Goal: Information Seeking & Learning: Stay updated

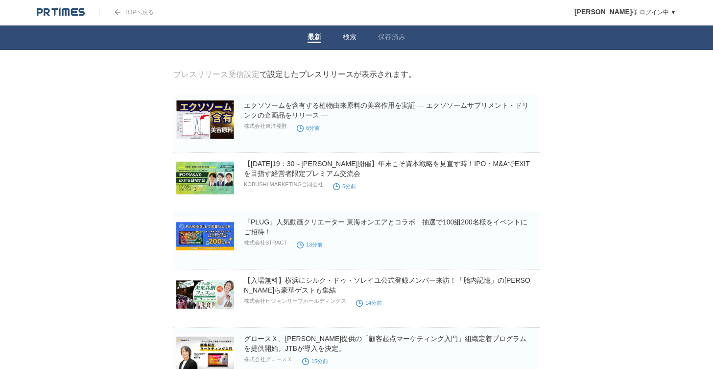
click at [353, 39] on link "検索" at bounding box center [350, 38] width 14 height 10
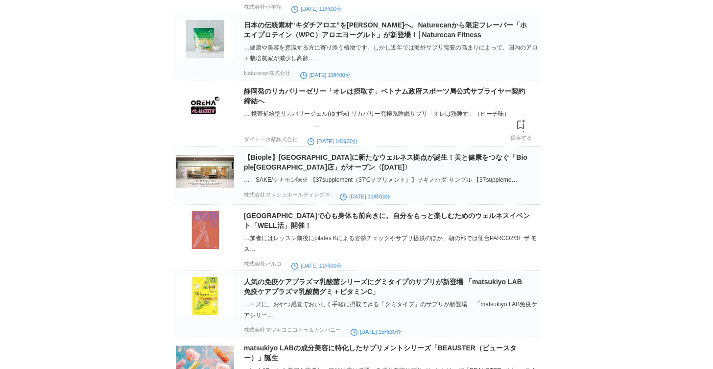
scroll to position [476, 0]
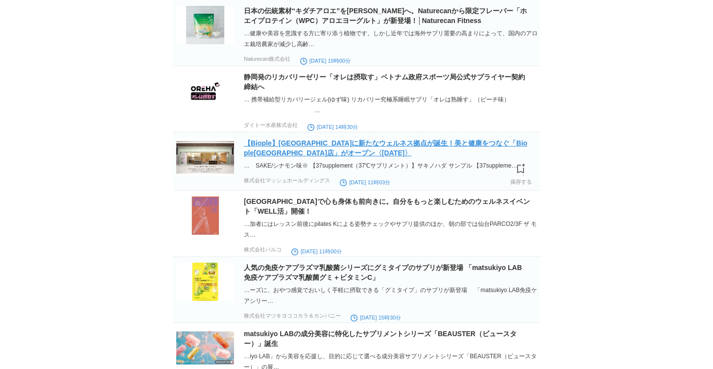
click at [306, 157] on link "【Biople】池袋エリアに新たなウェルネス拠点が誕生！美と健康をつなぐ「Biople池袋サンシャインシティ店」がオープン〈2025年10月17日（金）〉" at bounding box center [386, 148] width 284 height 18
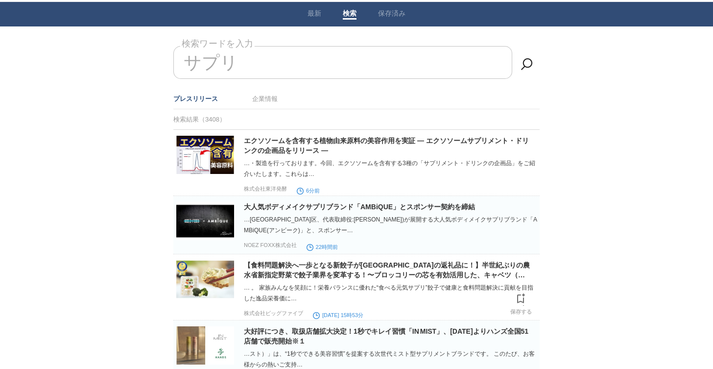
scroll to position [0, 0]
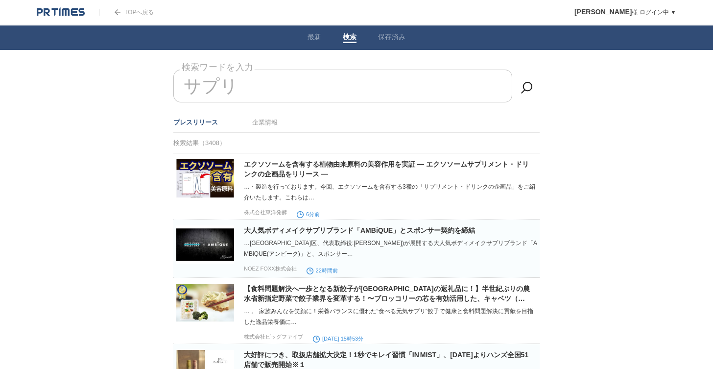
click at [322, 95] on input "サプリ" at bounding box center [342, 86] width 339 height 33
type input "サ"
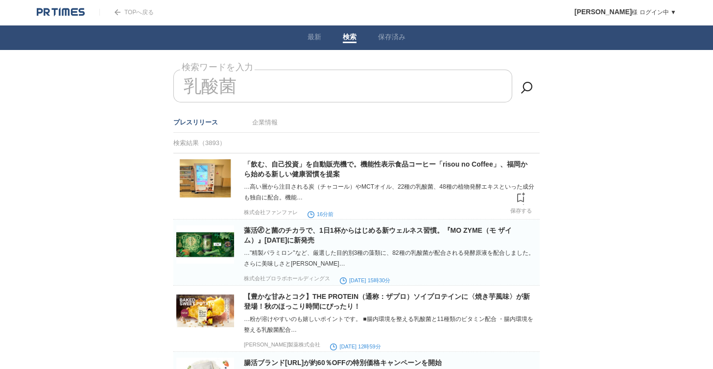
scroll to position [44, 0]
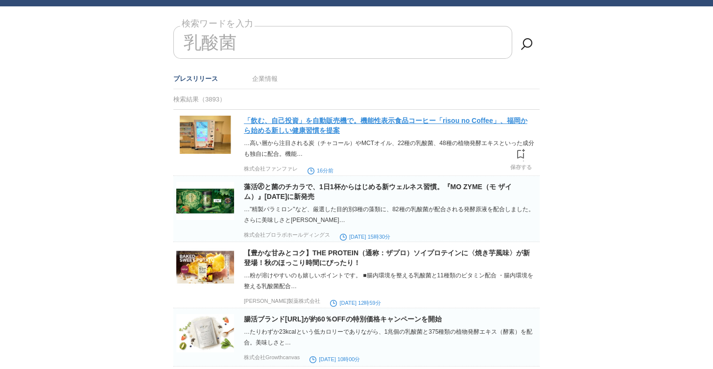
click at [307, 131] on link "「飲む、自己投資」を自動販売機で。機能性表示食品コーヒー「risou no Coffee」、福岡から始める新しい健康習慣を提案" at bounding box center [386, 126] width 284 height 18
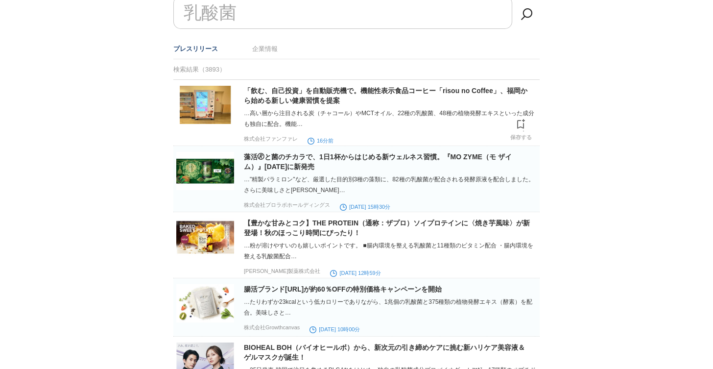
scroll to position [79, 0]
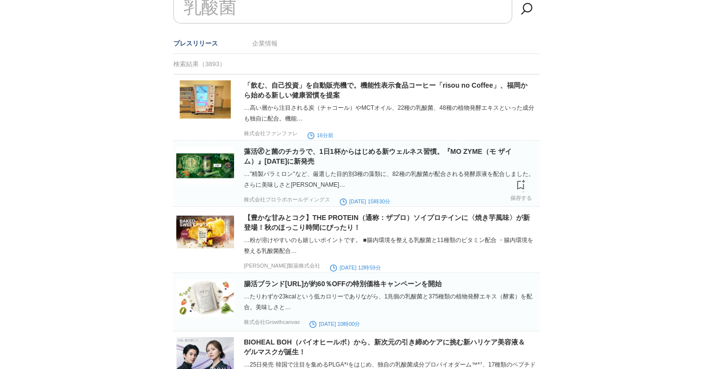
click at [395, 157] on h2 "藻活🄬と菌のチカラで、1日1杯からはじめる新ウェルネス習慣。『MO ZYME（モ ザイム）』2025年10月22日（水）に新発売" at bounding box center [391, 156] width 294 height 20
click at [395, 148] on link "藻活🄬と菌のチカラで、1日1杯からはじめる新ウェルネス習慣。『MO ZYME（モ ザイム）』2025年10月22日（水）に新発売" at bounding box center [378, 156] width 268 height 18
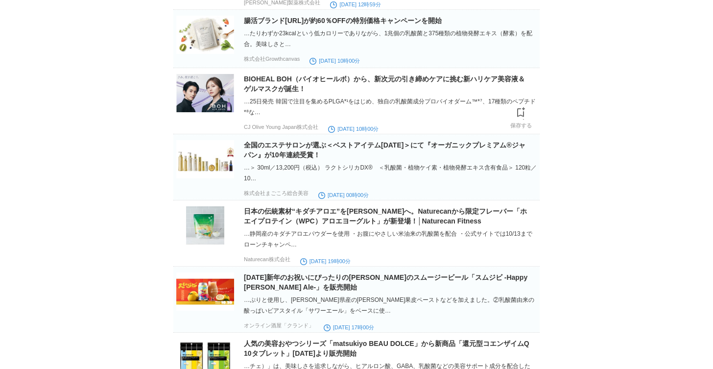
scroll to position [341, 0]
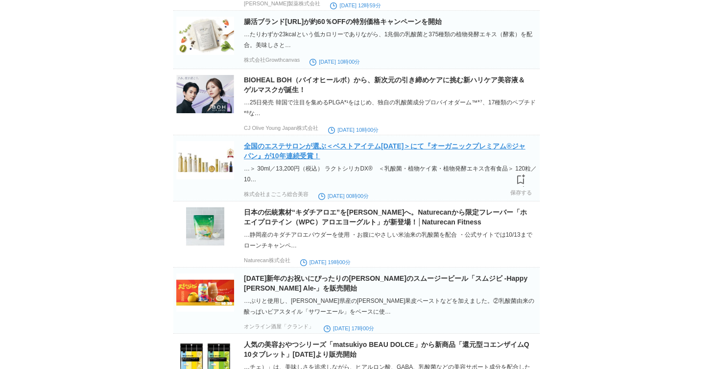
click at [326, 149] on link "全国のエステサロンが選ぶ＜ベストアイテム2025＞にて『オーガニックプレミアム®ジャパン』が10年連続受賞！" at bounding box center [385, 151] width 282 height 18
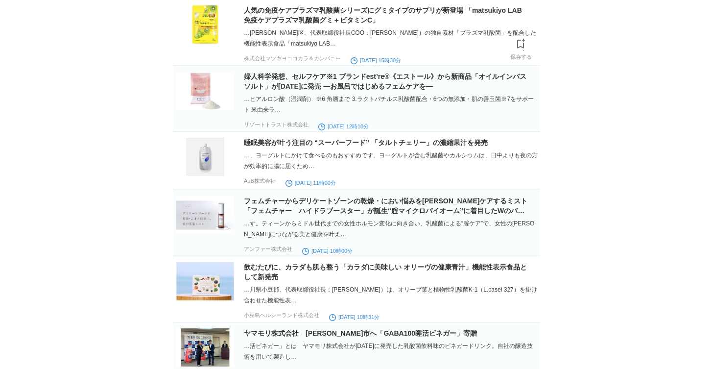
scroll to position [940, 0]
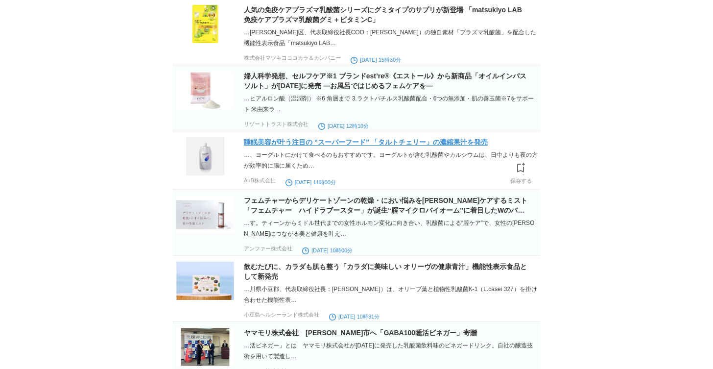
click at [267, 146] on link "睡眠美容が叶う注目の “スーパーフード” 「タルトチェリー」の濃縮果汁を発売" at bounding box center [366, 142] width 244 height 8
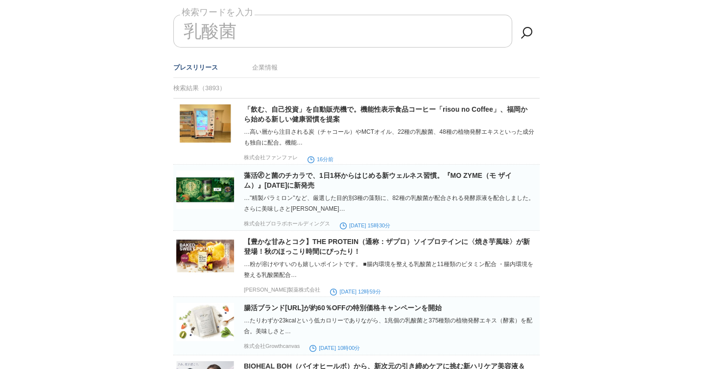
scroll to position [0, 0]
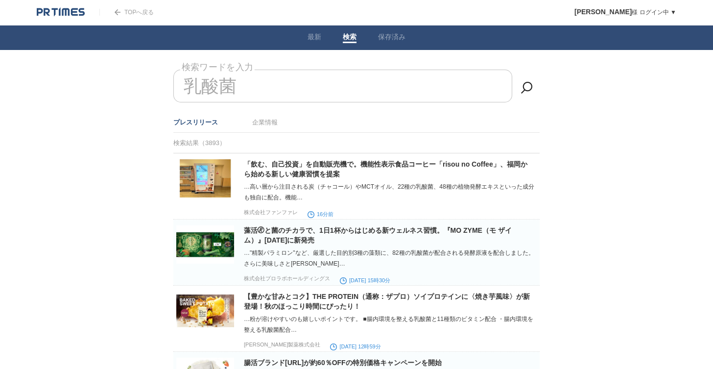
click at [328, 90] on input "乳酸菌" at bounding box center [342, 86] width 339 height 33
type input "乳"
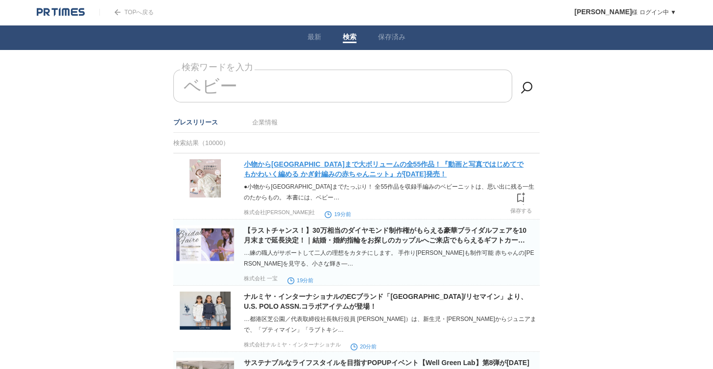
click at [330, 173] on link "小物から[GEOGRAPHIC_DATA]まで大ボリュームの全55作品！『動画と写真ではじめてでもかわいく編める かぎ針編みの赤ちゃんニット』が[DATE]発…" at bounding box center [384, 169] width 280 height 18
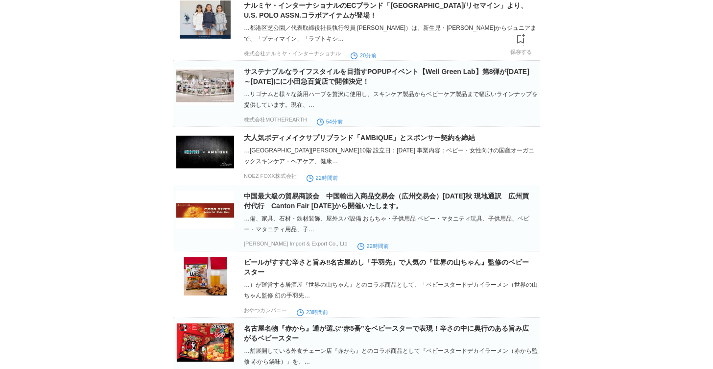
scroll to position [288, 0]
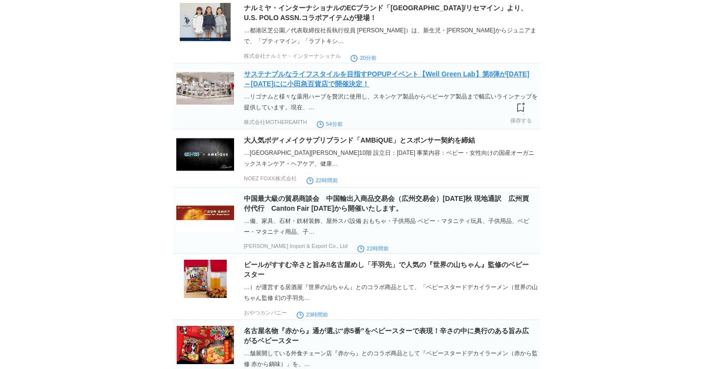
click at [328, 84] on link "サステナブルなライフスタイルを目指すPOPUPイベント【Well Green Lab】第8弾が10月15日(水)～10月28日(火)にに小田急百貨店で開催決定！" at bounding box center [387, 79] width 286 height 18
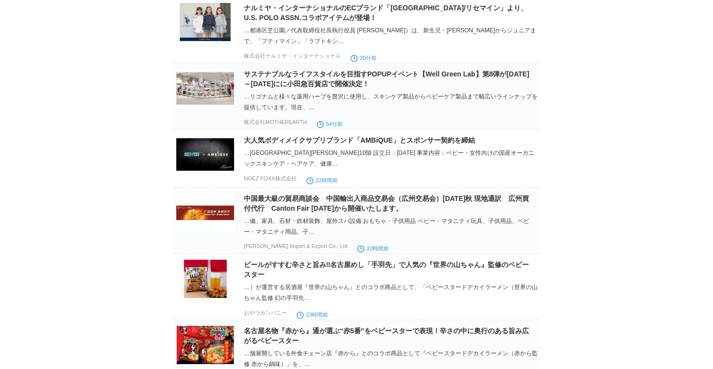
scroll to position [0, 0]
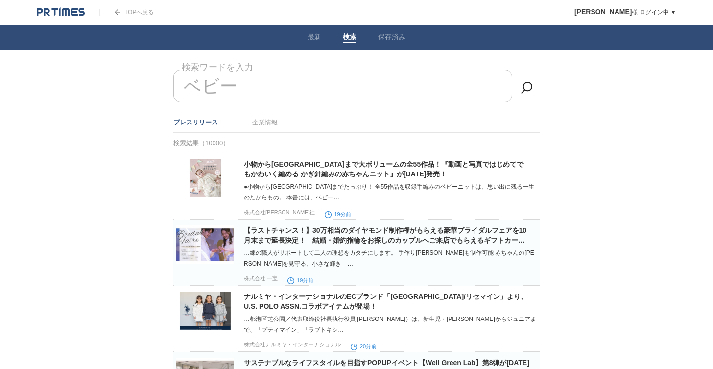
click at [294, 84] on input "ベビー" at bounding box center [342, 86] width 339 height 33
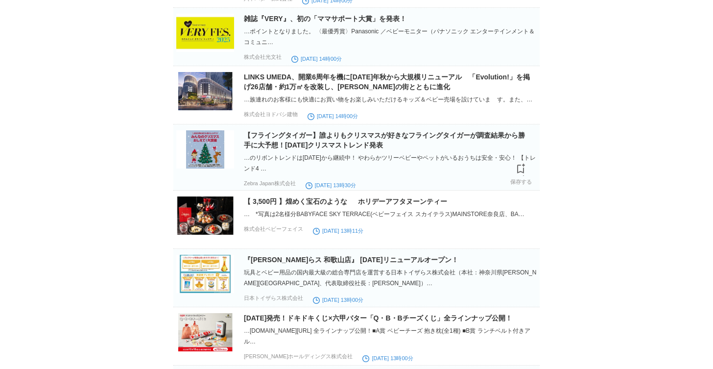
scroll to position [983, 0]
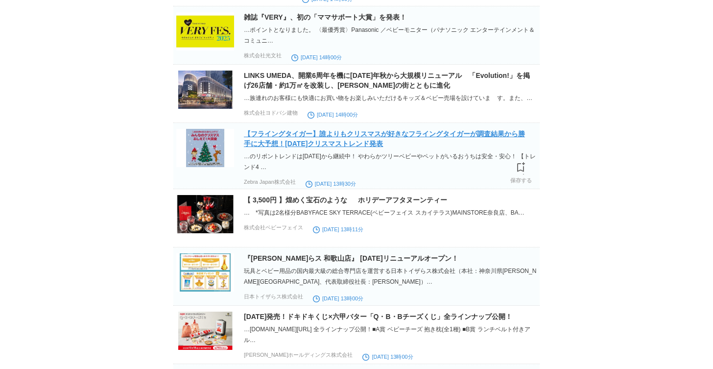
click at [329, 147] on link "【フライングタイガー】誰よりもクリスマスが好きなフライングタイガーが調査結果から勝手に大予想！2025年クリスマストレンド発表" at bounding box center [384, 139] width 281 height 18
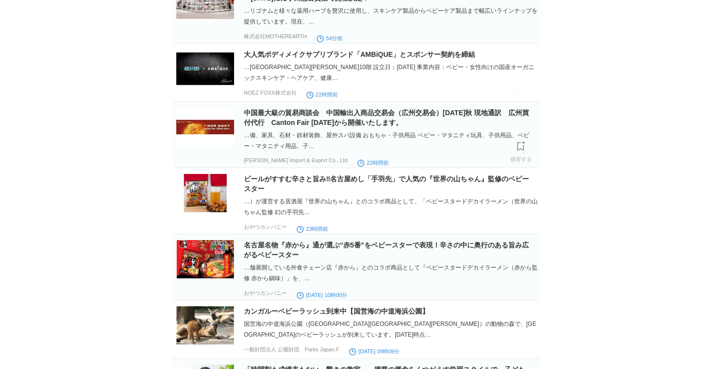
scroll to position [0, 0]
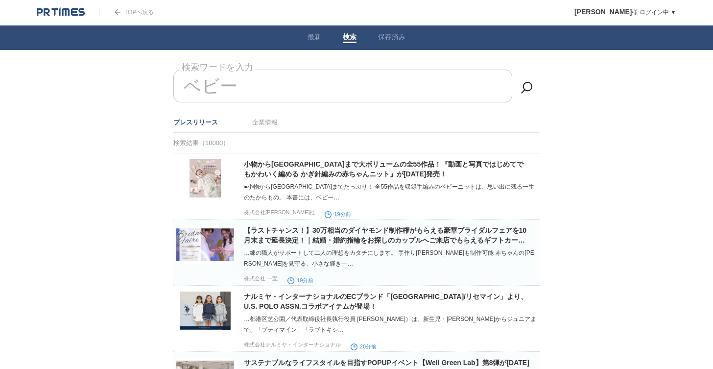
click at [342, 79] on input "ベビー" at bounding box center [342, 86] width 339 height 33
type input "ベ"
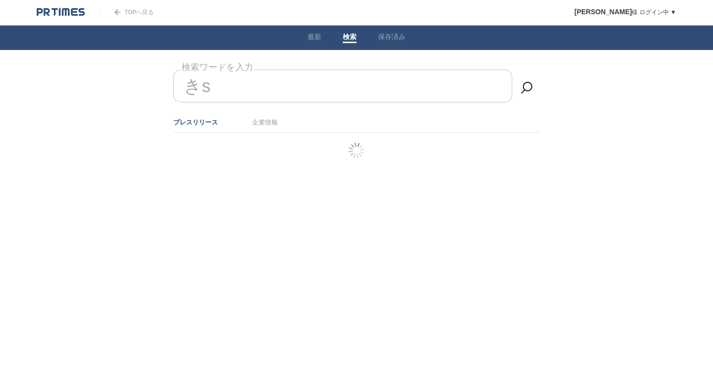
type input "き"
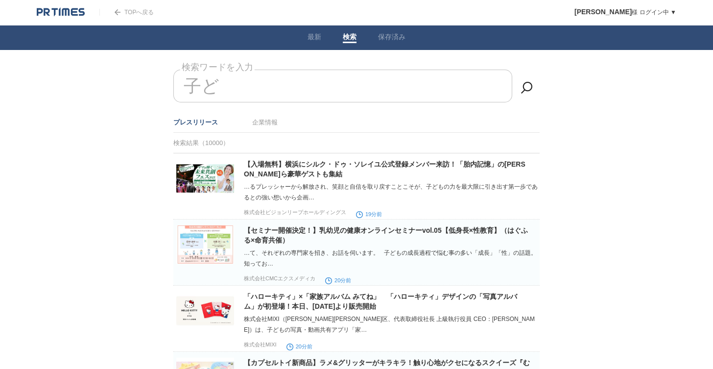
type input "子"
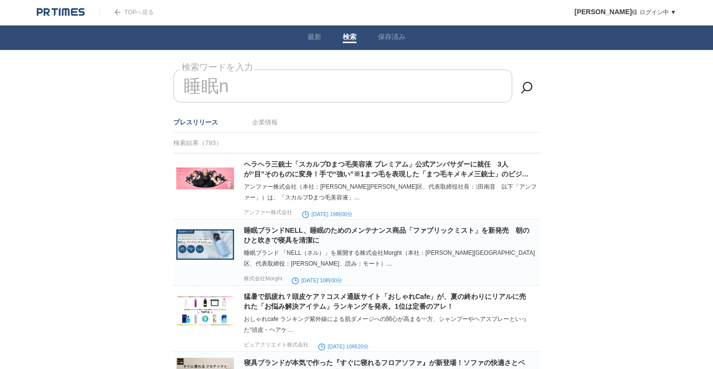
click at [318, 90] on input "睡眠n" at bounding box center [342, 86] width 339 height 33
type input "睡眠"
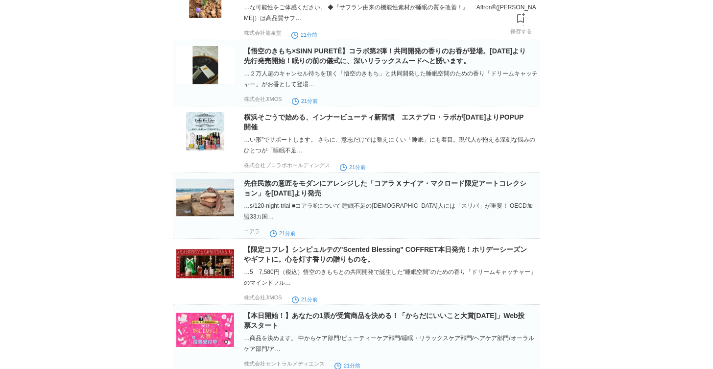
scroll to position [181, 0]
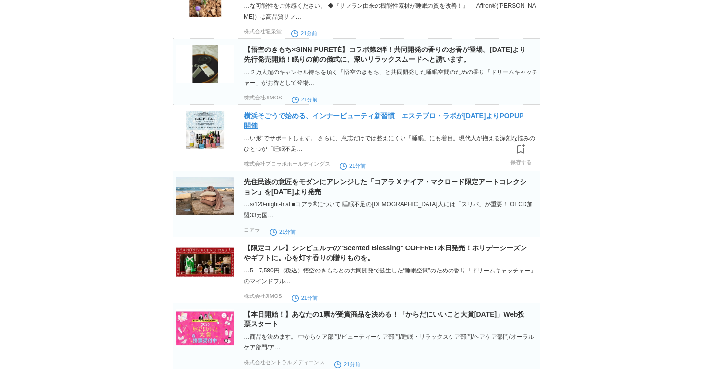
click at [355, 118] on link "横浜そごうで始める、インナービューティ新習慣　エステプロ・ラボが2025年10月14日（火）よりPOPUP開催" at bounding box center [384, 121] width 280 height 18
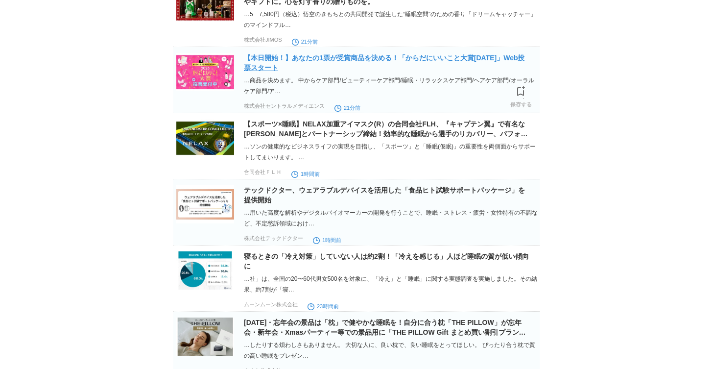
scroll to position [437, 0]
click at [405, 56] on link "【本日開始！】あなたの1票が受賞商品を決める！「からだにいいこと大賞2025」Web投票スタート" at bounding box center [384, 62] width 281 height 18
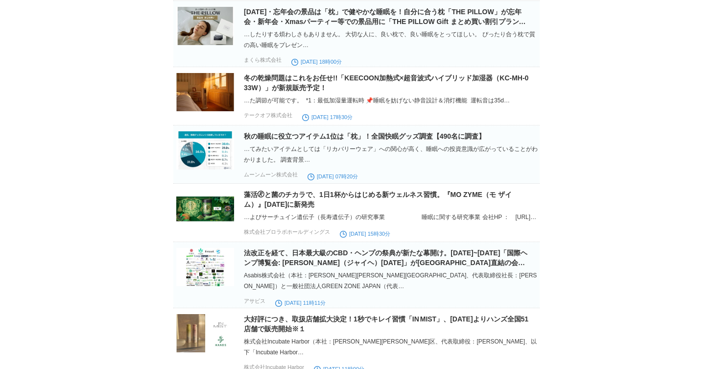
scroll to position [749, 0]
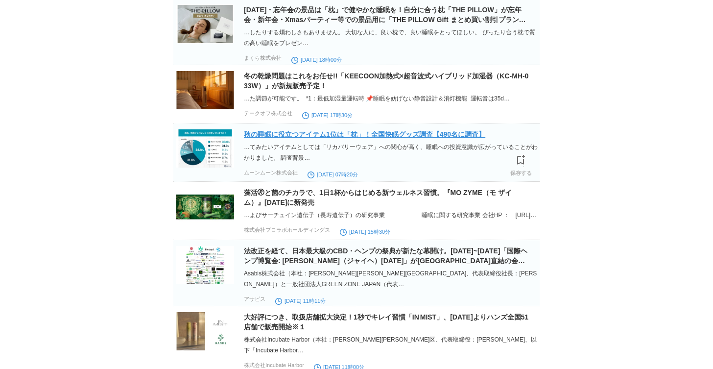
click at [330, 138] on link "秋の睡眠に役立つアイテム1位は「枕」！全国快眠グッズ調査【490名に調査】" at bounding box center [364, 134] width 241 height 8
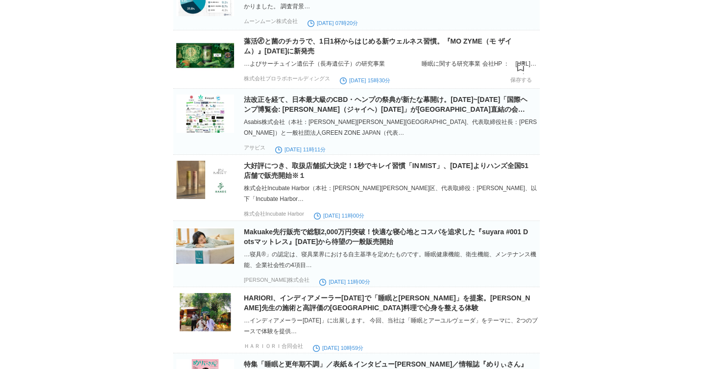
scroll to position [901, 0]
click at [419, 154] on div "法改正を経て、日本最大級のCBD・ヘンプの祭典が新たな幕開け。11月14日~15日「国際ヘンプ博覧会: JIHE（ジャイヘ）2025」が新宿駅直結の会場にて開…" at bounding box center [391, 124] width 294 height 60
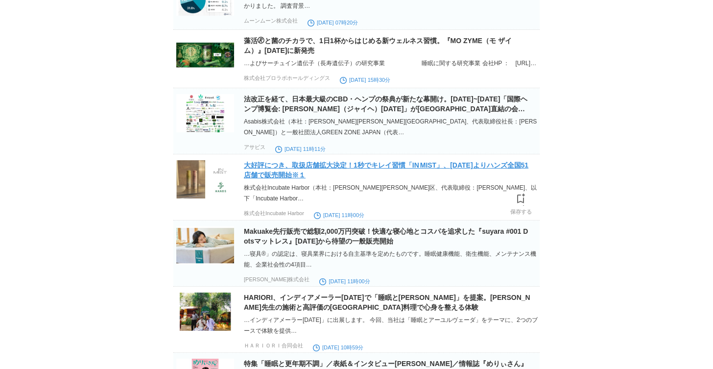
click at [418, 179] on link "大好評につき、取扱店舗拡大決定！1秒でキレイ習慣「IN MIST」、2025年10月14日(火)よりハンズ全国51店舗で販売開始※１" at bounding box center [386, 170] width 285 height 18
